Goal: Transaction & Acquisition: Purchase product/service

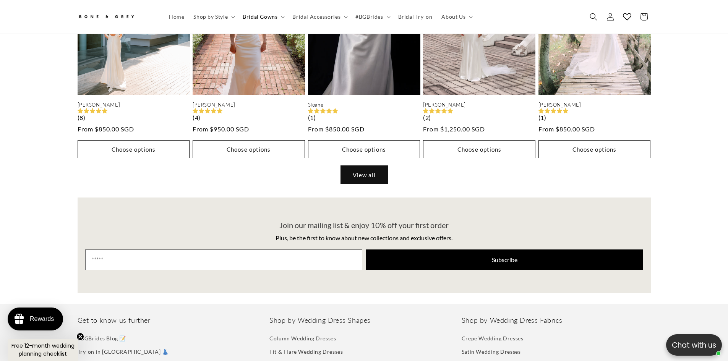
scroll to position [0, 420]
click at [375, 166] on link "View all" at bounding box center [364, 175] width 47 height 18
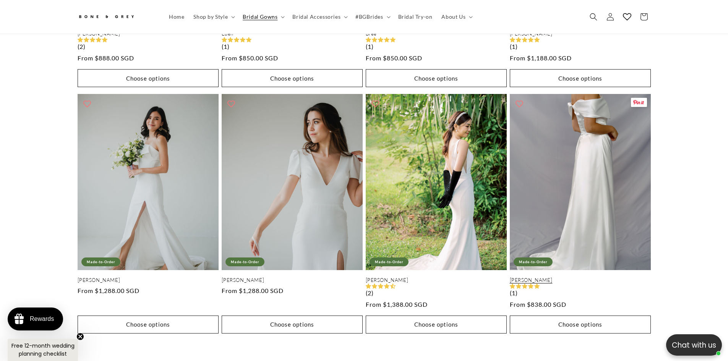
scroll to position [1563, 0]
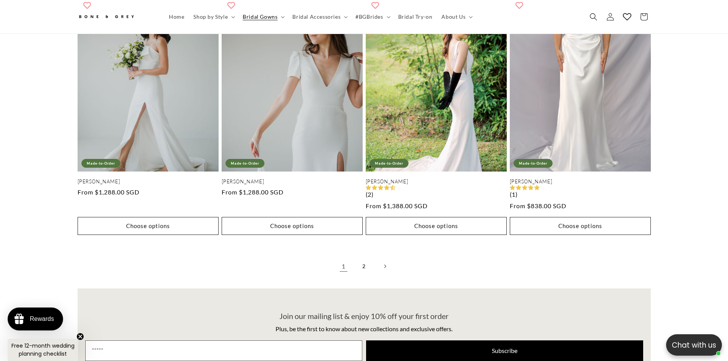
scroll to position [1677, 0]
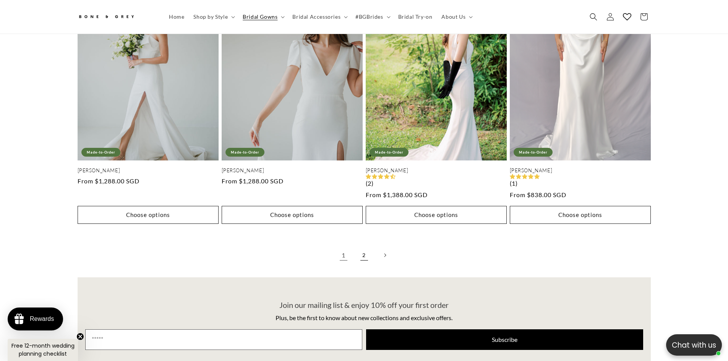
click at [363, 247] on link "2" at bounding box center [364, 255] width 17 height 17
